Goal: Information Seeking & Learning: Understand process/instructions

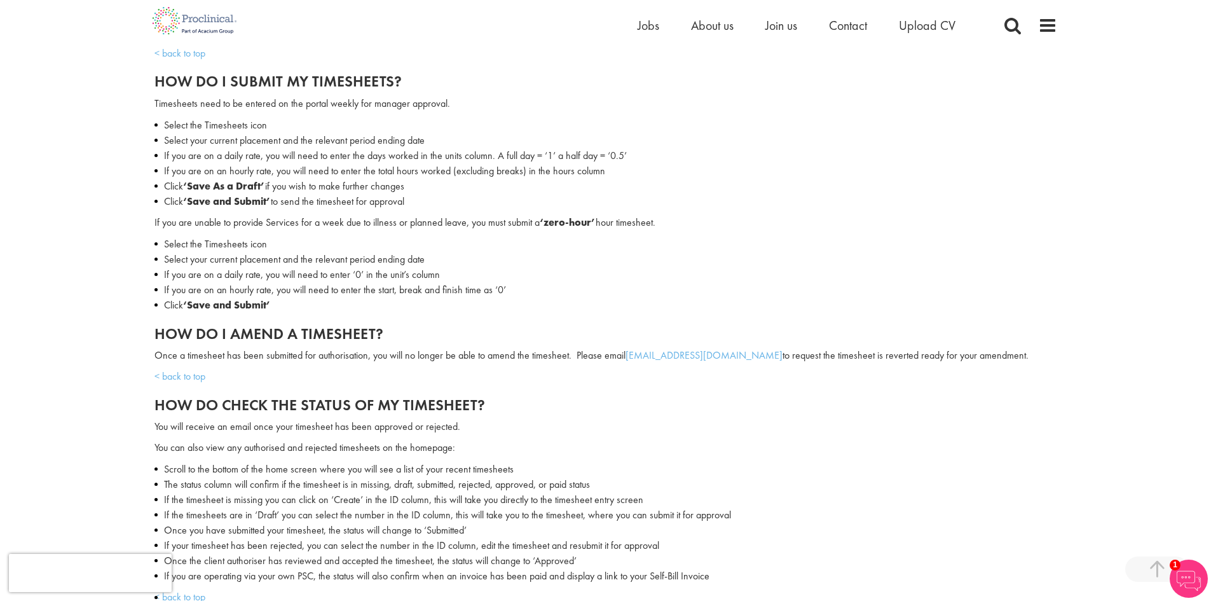
scroll to position [636, 0]
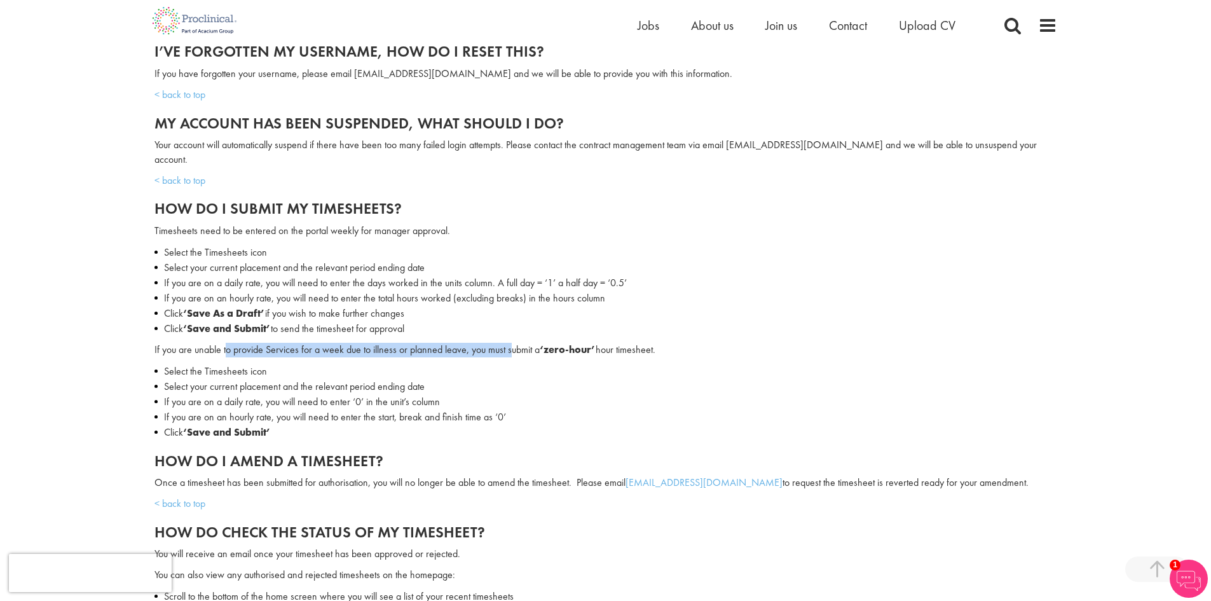
drag, startPoint x: 227, startPoint y: 334, endPoint x: 513, endPoint y: 338, distance: 286.1
click at [513, 343] on span "If you are unable to provide Services for a week due to illness or planned leav…" at bounding box center [405, 349] width 501 height 13
click at [517, 364] on li "Select the Timesheets icon" at bounding box center [606, 371] width 903 height 15
drag, startPoint x: 217, startPoint y: 240, endPoint x: 226, endPoint y: 255, distance: 17.4
click at [226, 255] on ul "Select the Timesheets icon Select your current placement and the relevant perio…" at bounding box center [606, 291] width 903 height 92
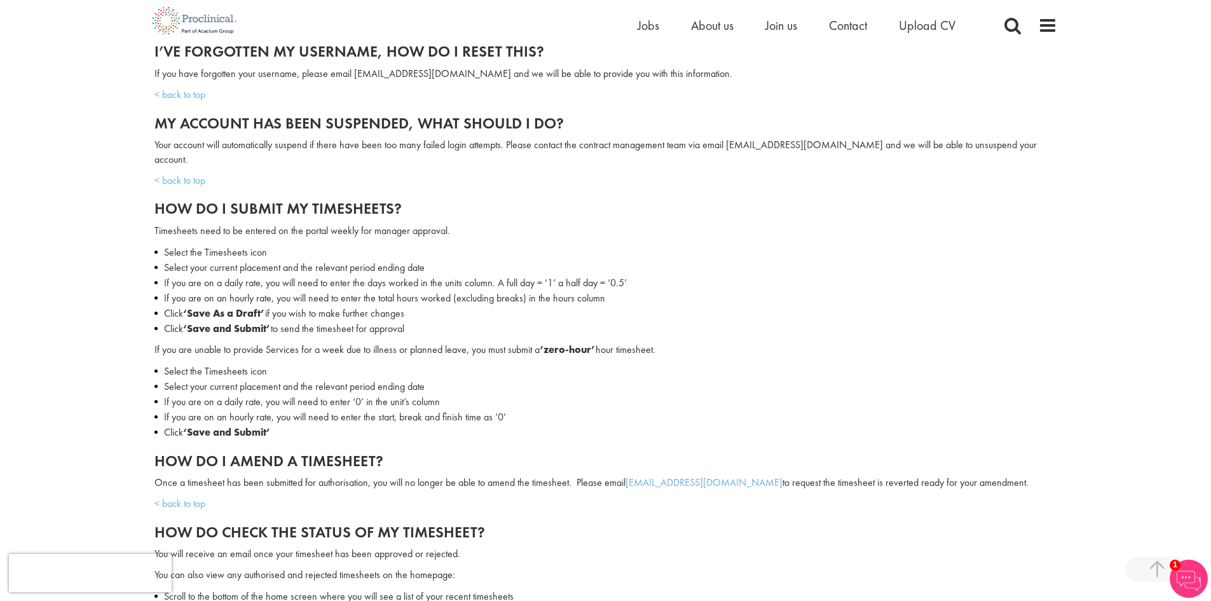
drag, startPoint x: 226, startPoint y: 262, endPoint x: 240, endPoint y: 268, distance: 14.5
click at [226, 275] on li "If you are on a daily rate, you will need to enter the days worked in the units…" at bounding box center [606, 282] width 903 height 15
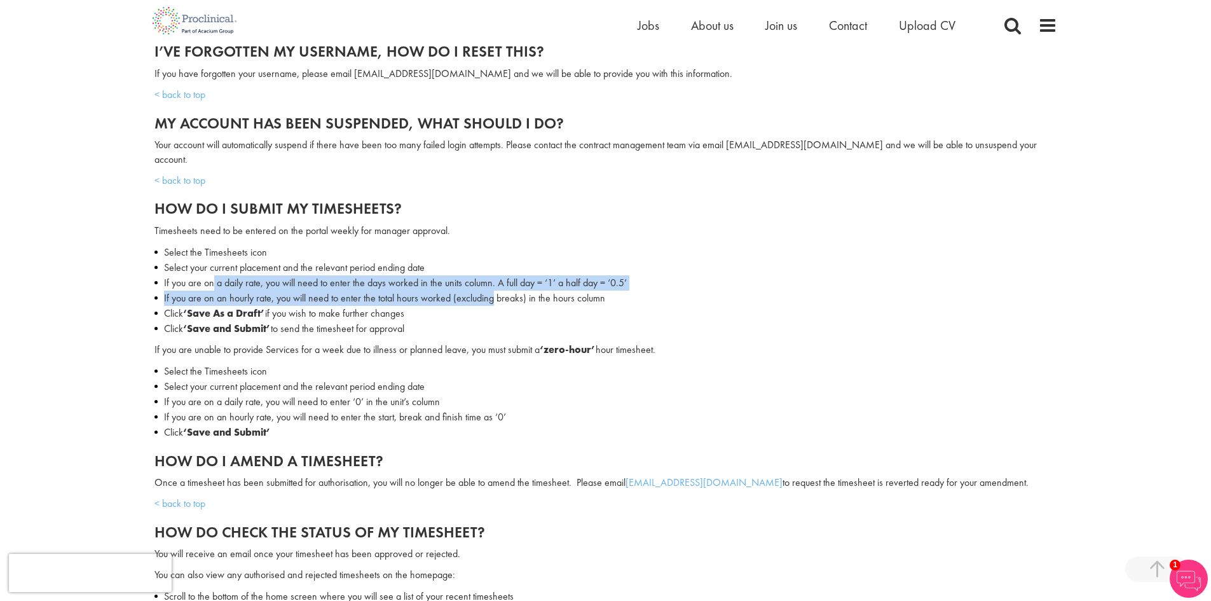
drag, startPoint x: 206, startPoint y: 268, endPoint x: 481, endPoint y: 285, distance: 275.2
click at [485, 276] on ul "Select the Timesheets icon Select your current placement and the relevant perio…" at bounding box center [606, 291] width 903 height 92
click at [480, 291] on li "If you are on an hourly rate, you will need to enter the total hours worked (ex…" at bounding box center [606, 298] width 903 height 15
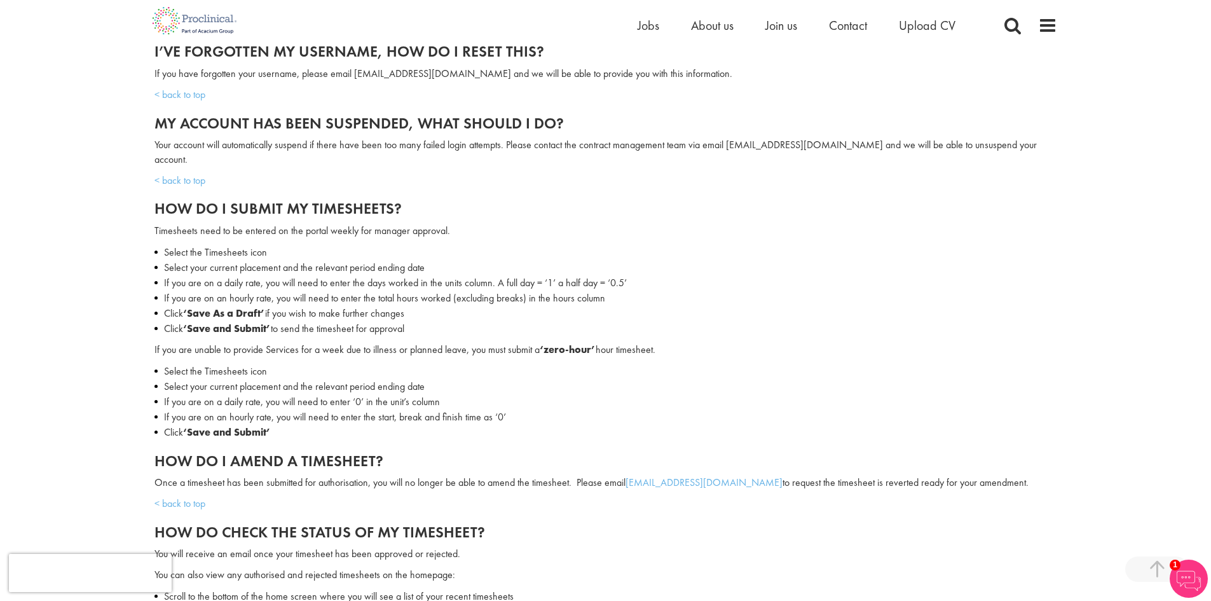
drag, startPoint x: 230, startPoint y: 284, endPoint x: 597, endPoint y: 305, distance: 368.1
click at [607, 291] on ul "Select the Timesheets icon Select your current placement and the relevant perio…" at bounding box center [606, 291] width 903 height 92
click at [596, 321] on p "Click ‘Save and Submit’ to send the timesheet for approval" at bounding box center [610, 328] width 893 height 15
drag, startPoint x: 198, startPoint y: 280, endPoint x: 607, endPoint y: 285, distance: 408.9
click at [607, 291] on li "If you are on an hourly rate, you will need to enter the total hours worked (ex…" at bounding box center [606, 298] width 903 height 15
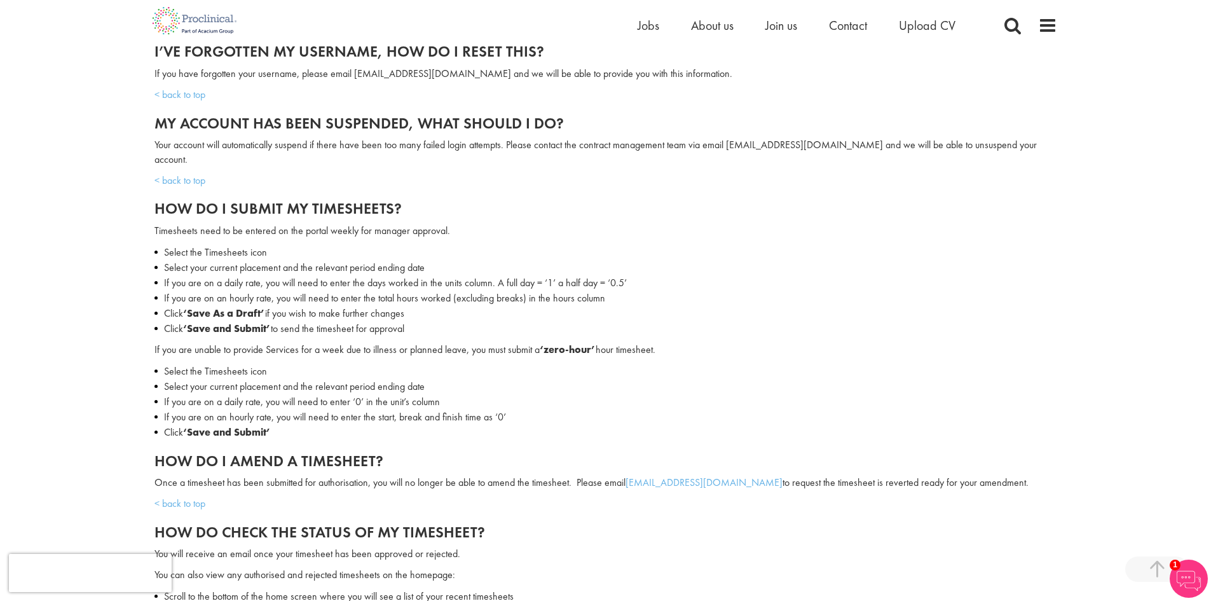
click at [599, 306] on li "Click ‘Save As a Draft’ if you wish to make further changes" at bounding box center [606, 313] width 903 height 15
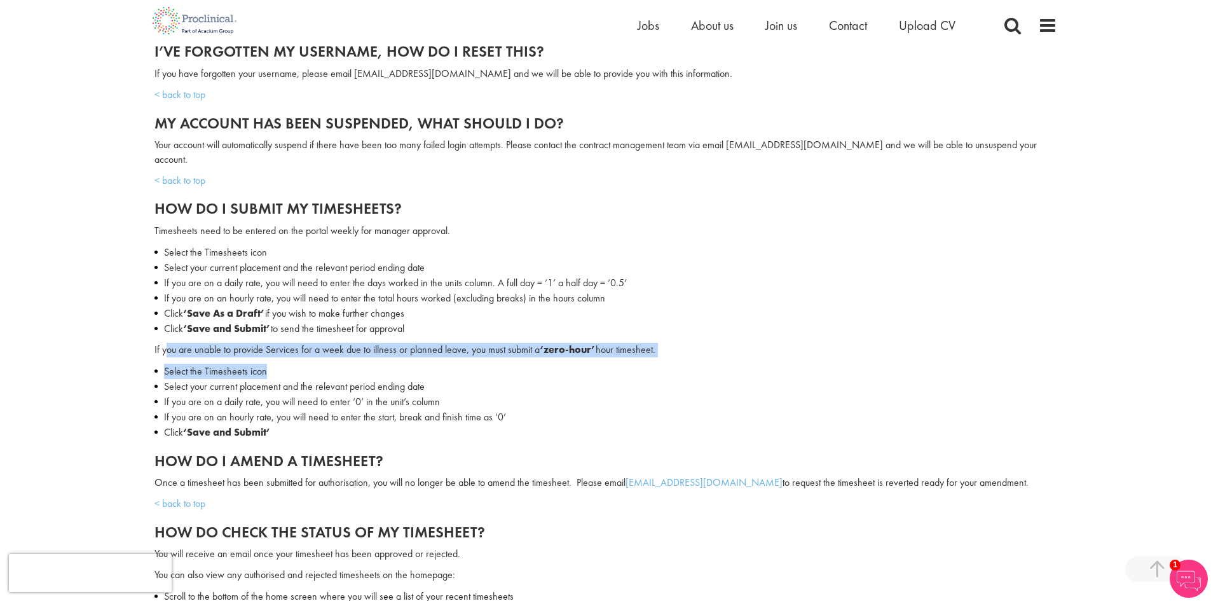
drag, startPoint x: 165, startPoint y: 333, endPoint x: 584, endPoint y: 360, distance: 419.9
click at [587, 353] on div "If you are unable to provide Services for a week due to illness or planned leav…" at bounding box center [606, 417] width 903 height 148
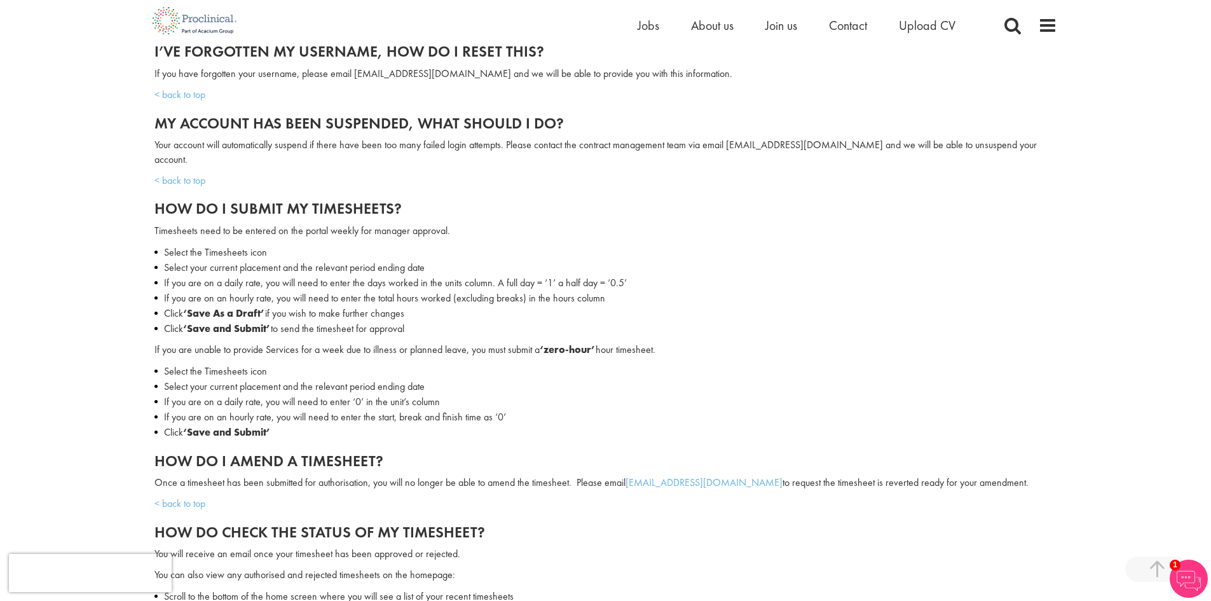
click at [572, 394] on li "If you are on a daily rate, you will need to enter ‘0’ in the unit’s column" at bounding box center [606, 401] width 903 height 15
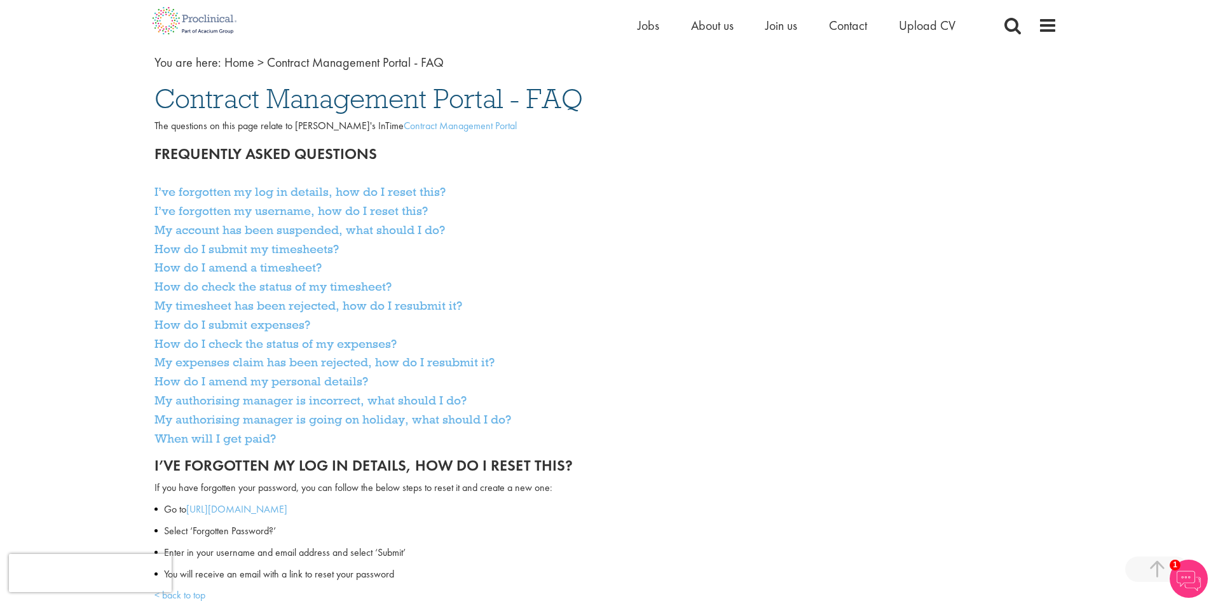
scroll to position [0, 0]
